Goal: Find specific fact: Find specific page/section

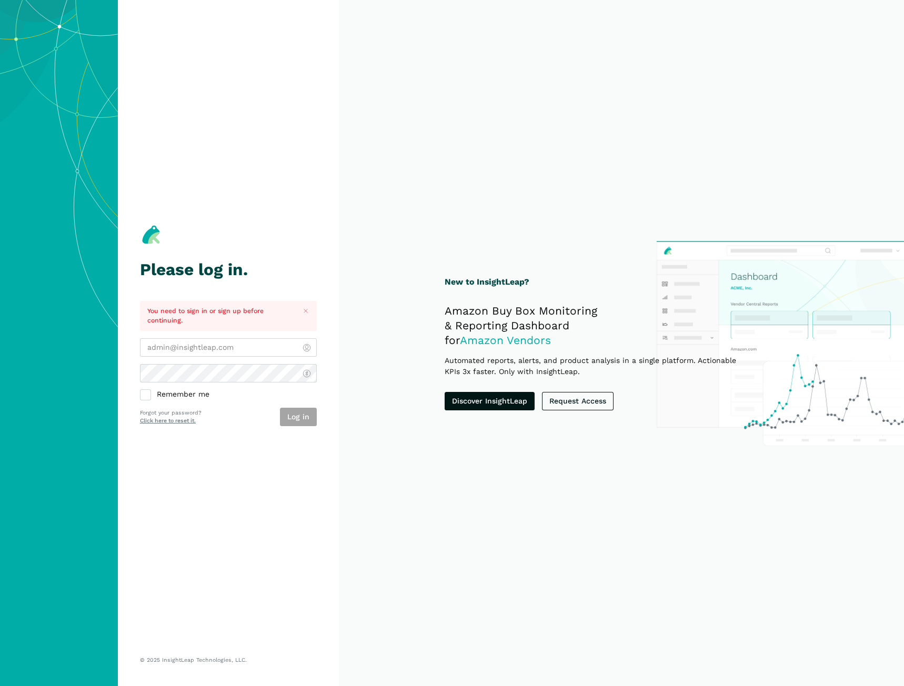
type input "[EMAIL_ADDRESS][DOMAIN_NAME]"
click at [307, 409] on div "Log in" at bounding box center [298, 417] width 37 height 18
click at [305, 422] on button "Log in" at bounding box center [298, 417] width 37 height 18
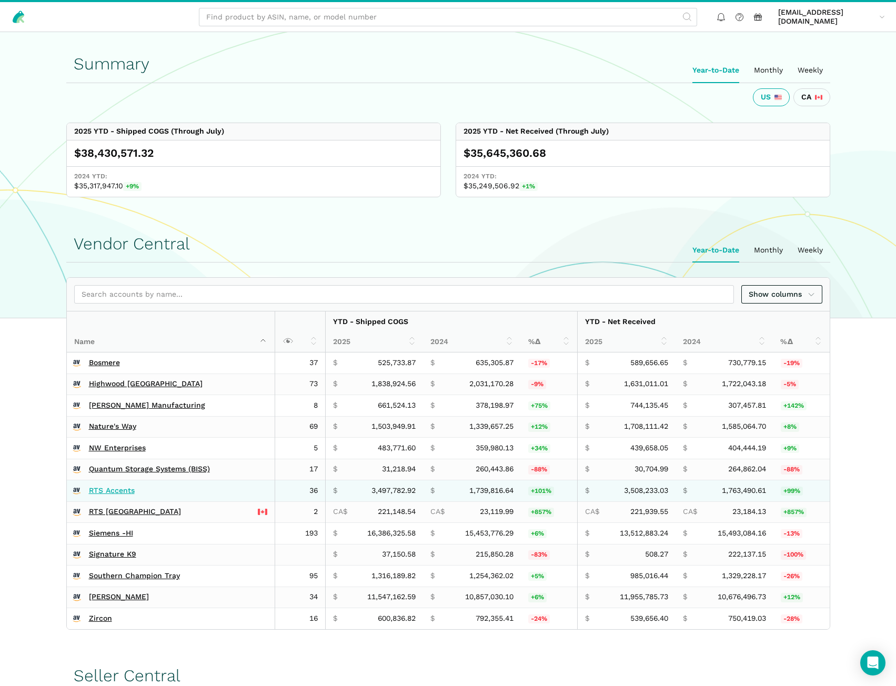
click at [113, 489] on link "RTS Accents" at bounding box center [112, 490] width 46 height 9
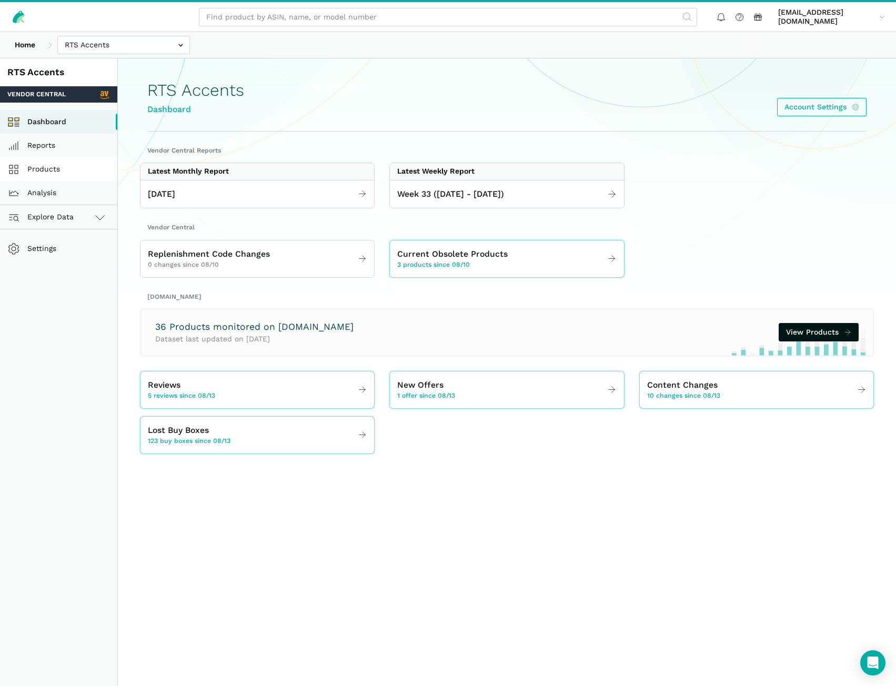
click at [65, 168] on link "Products" at bounding box center [58, 169] width 117 height 24
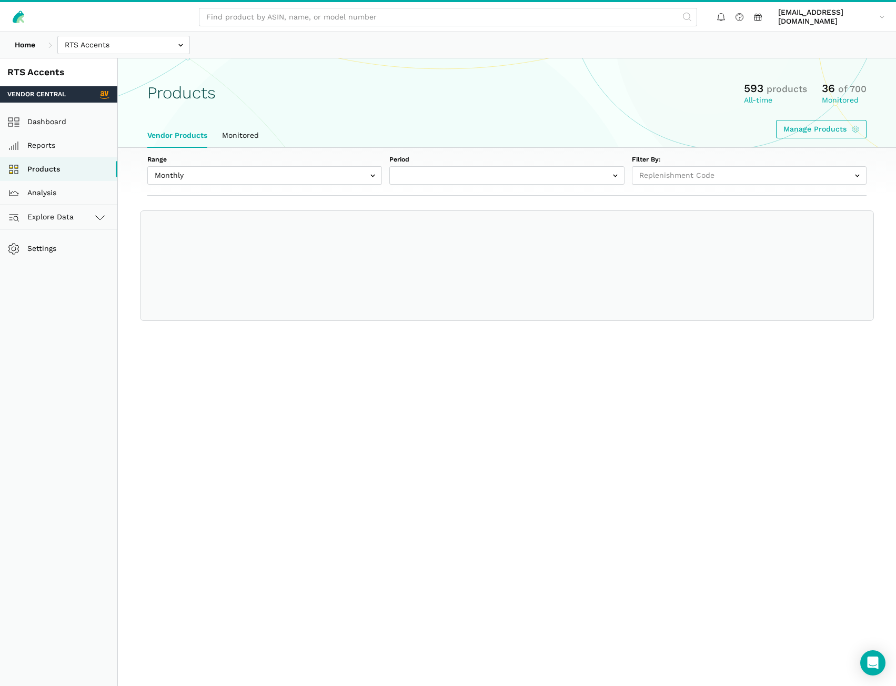
select select
select select "Monthly|2025-07-01"
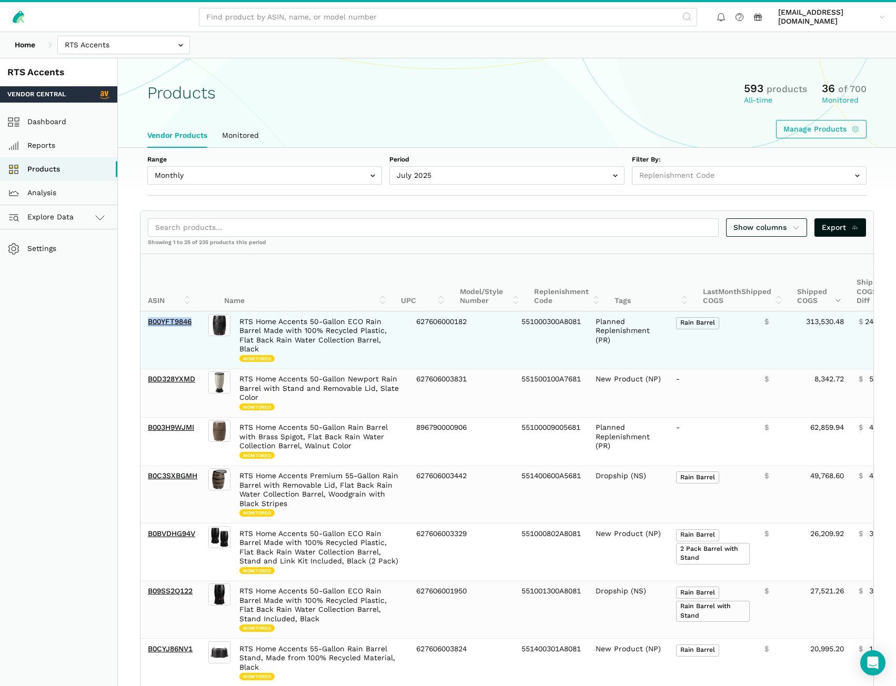
drag, startPoint x: 196, startPoint y: 330, endPoint x: 143, endPoint y: 335, distance: 53.3
click at [143, 335] on td "B00YFT9846" at bounding box center [173, 339] width 66 height 57
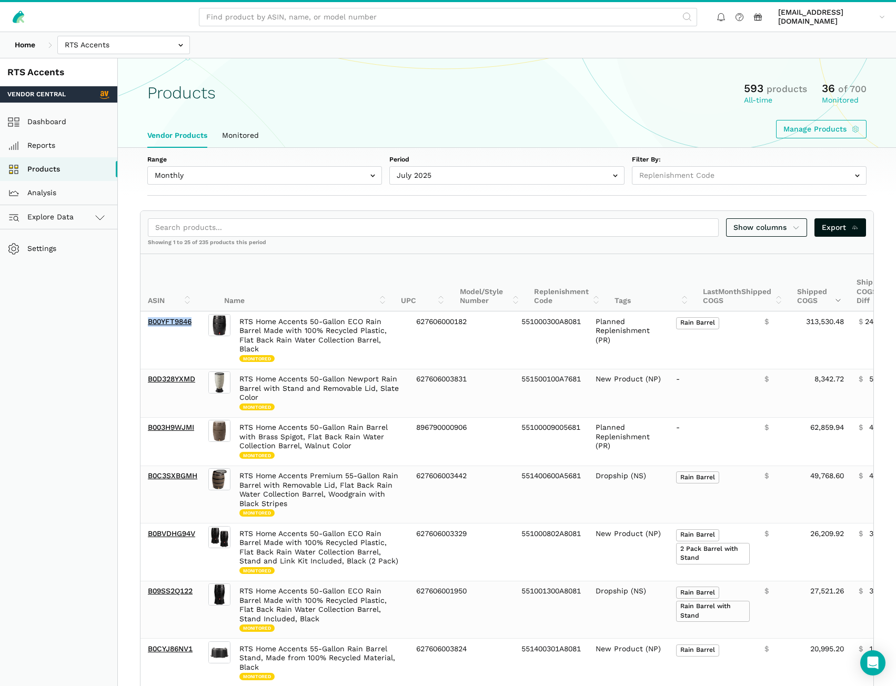
copy link "B00YFT9846"
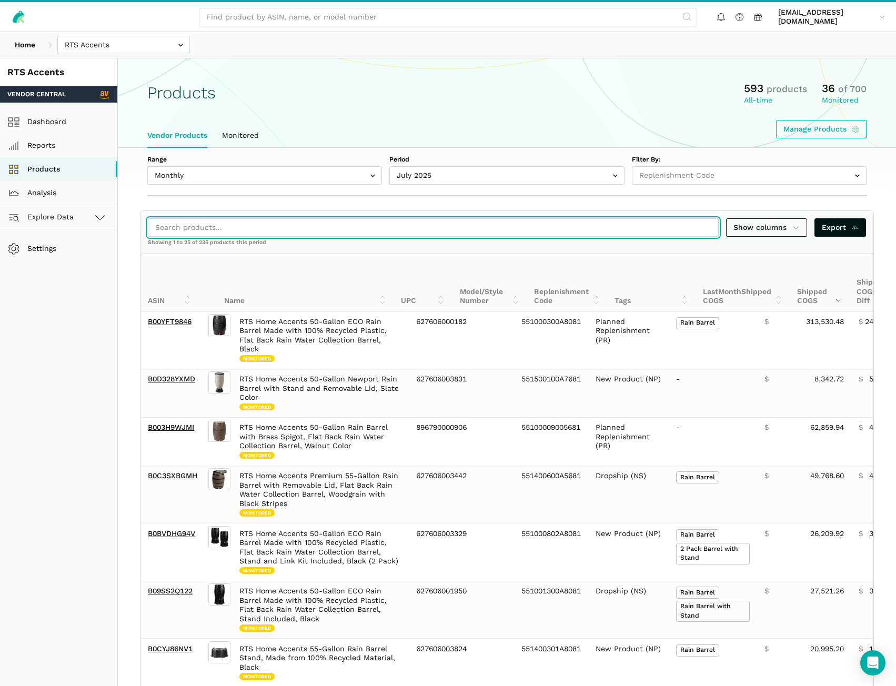
drag, startPoint x: 181, startPoint y: 226, endPoint x: 619, endPoint y: 219, distance: 437.6
click at [185, 226] on input "search" at bounding box center [433, 227] width 571 height 18
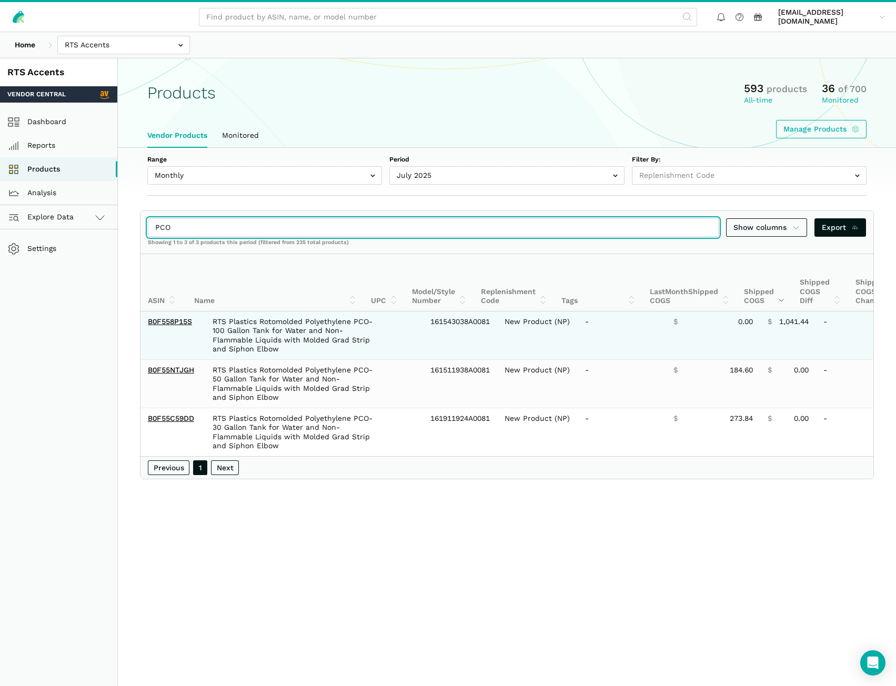
type input "PCO"
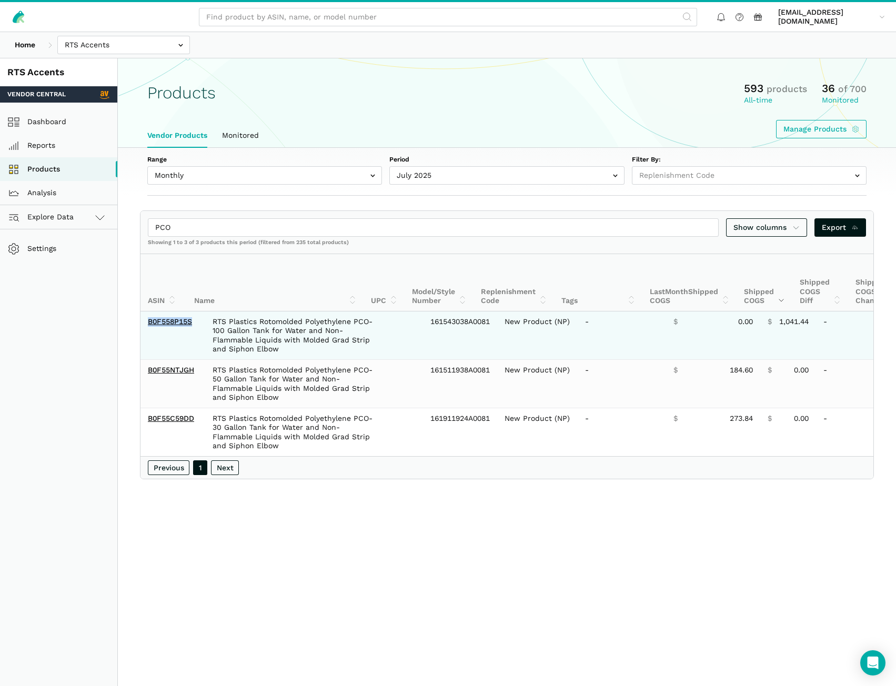
drag, startPoint x: 200, startPoint y: 330, endPoint x: 144, endPoint y: 333, distance: 55.8
click at [144, 333] on td "B0F558P15S" at bounding box center [170, 335] width 61 height 48
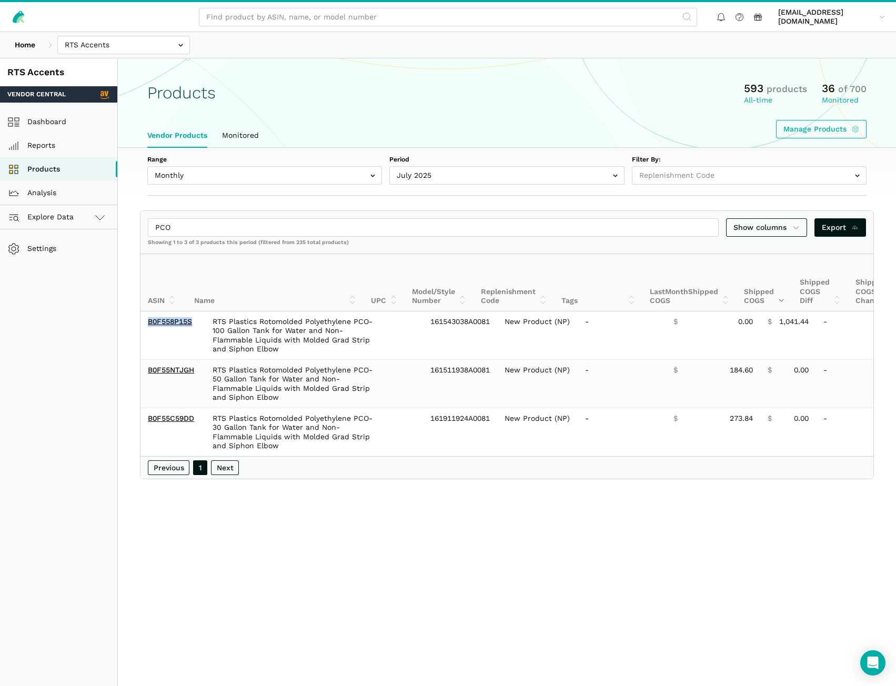
copy link "B0F558P15S"
